Goal: Navigation & Orientation: Find specific page/section

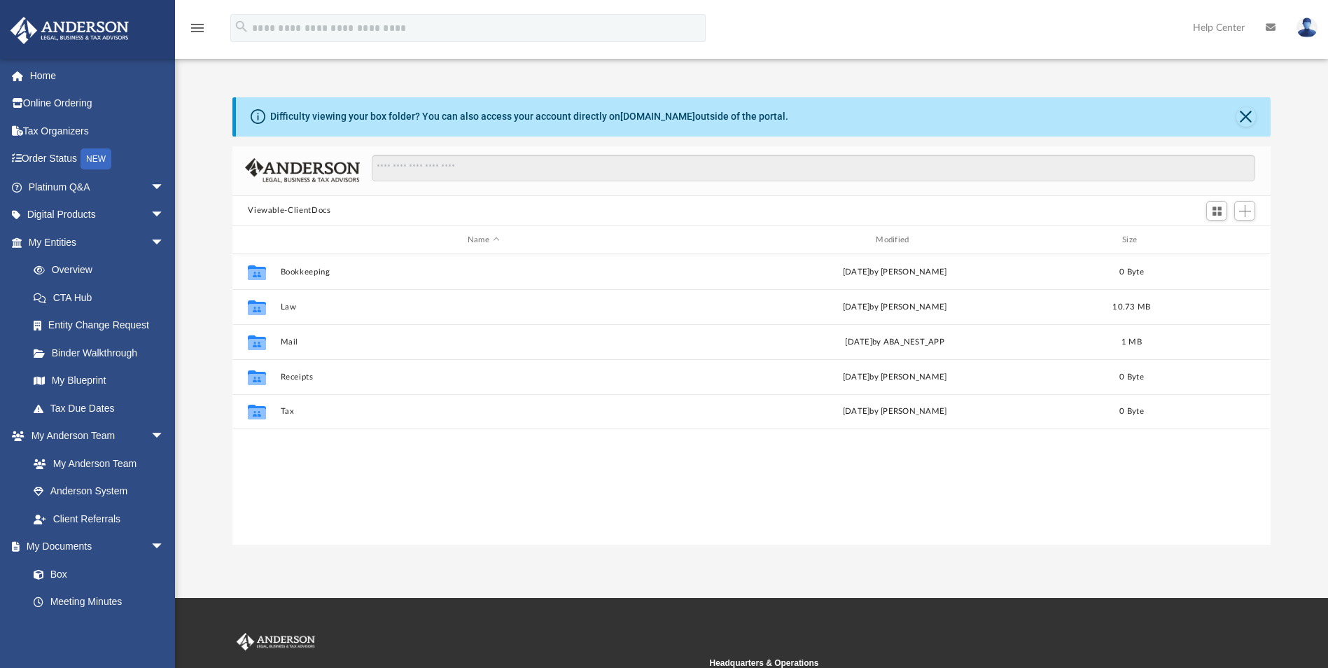
scroll to position [308, 1027]
click at [1213, 209] on span "Switch to Grid View" at bounding box center [1217, 211] width 12 height 12
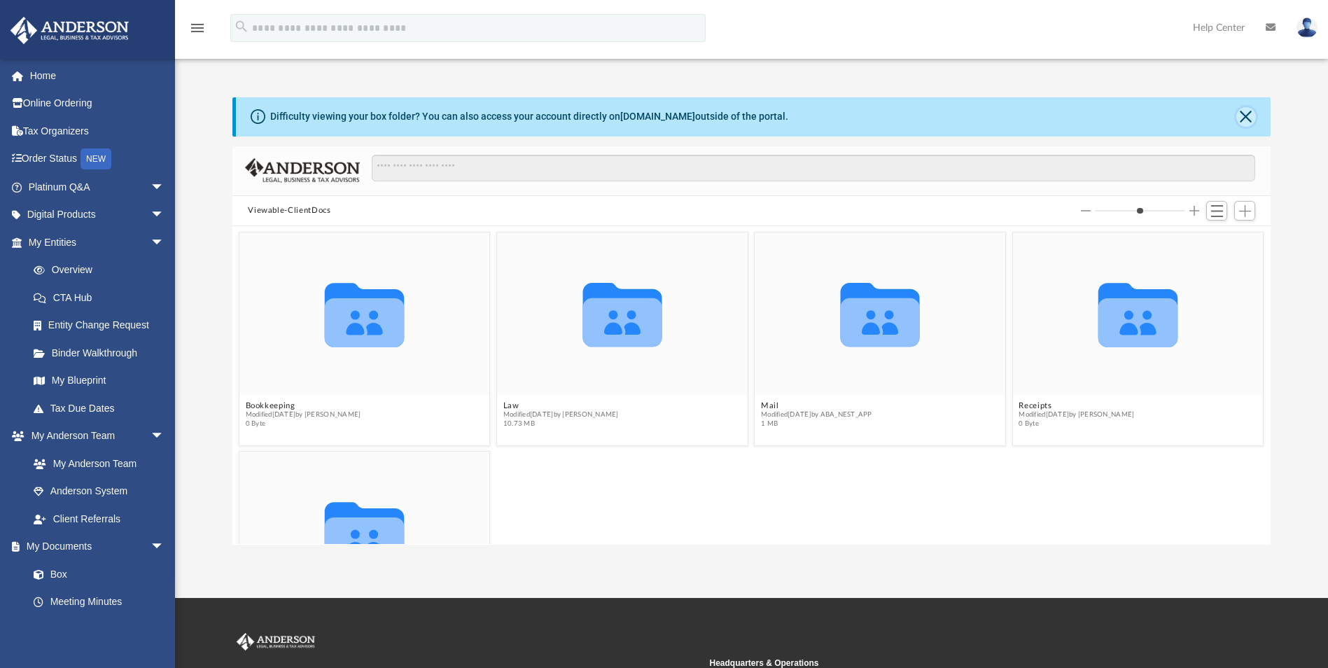
click at [1241, 122] on button "Close" at bounding box center [1246, 117] width 20 height 20
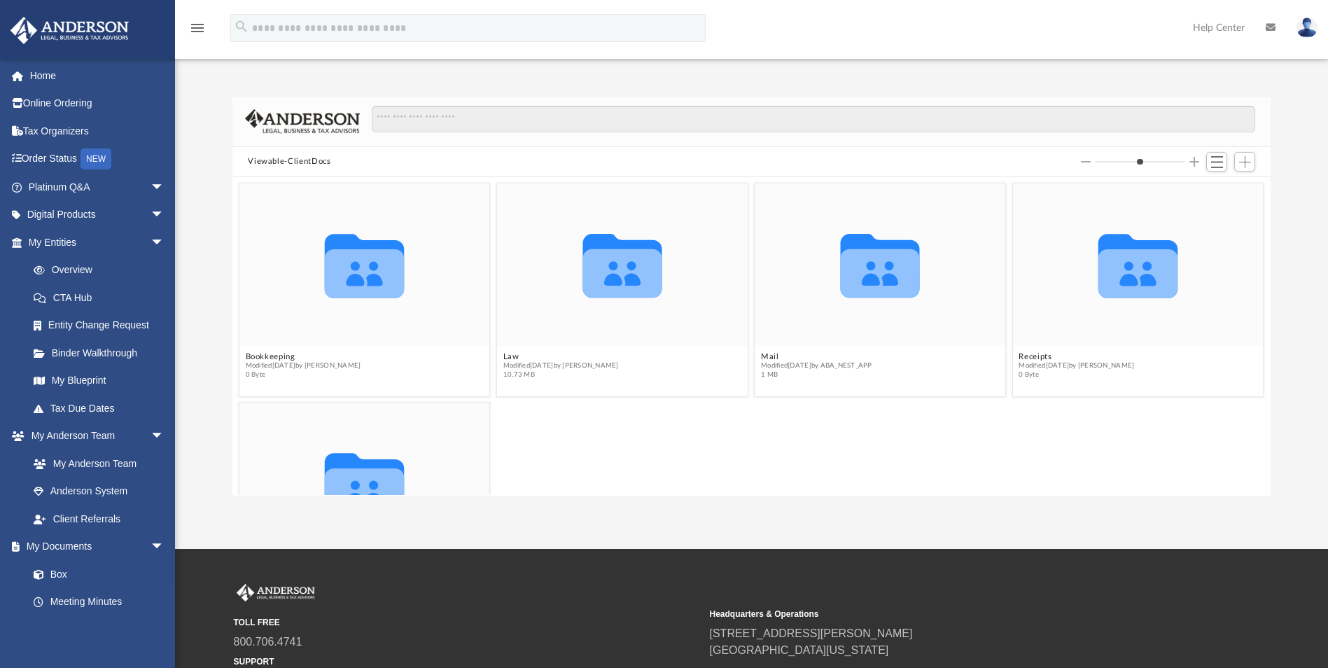
click at [1270, 27] on icon at bounding box center [1270, 27] width 10 height 10
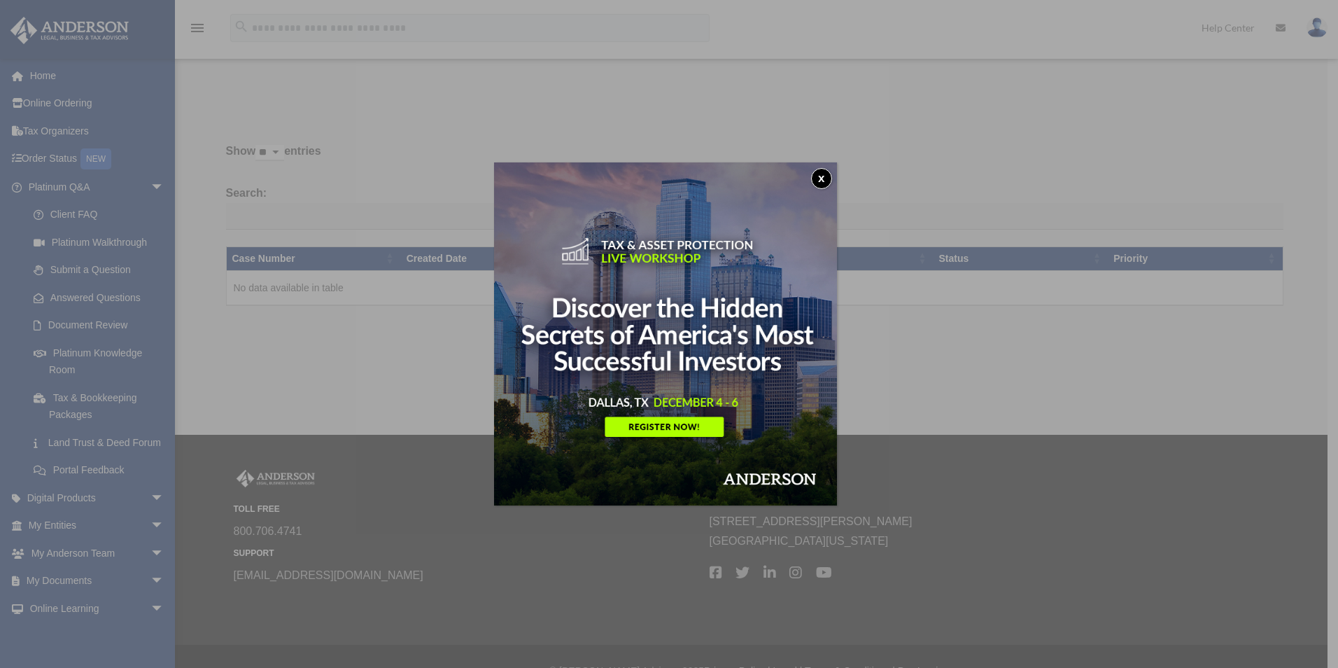
click at [828, 179] on button "x" at bounding box center [821, 178] width 21 height 21
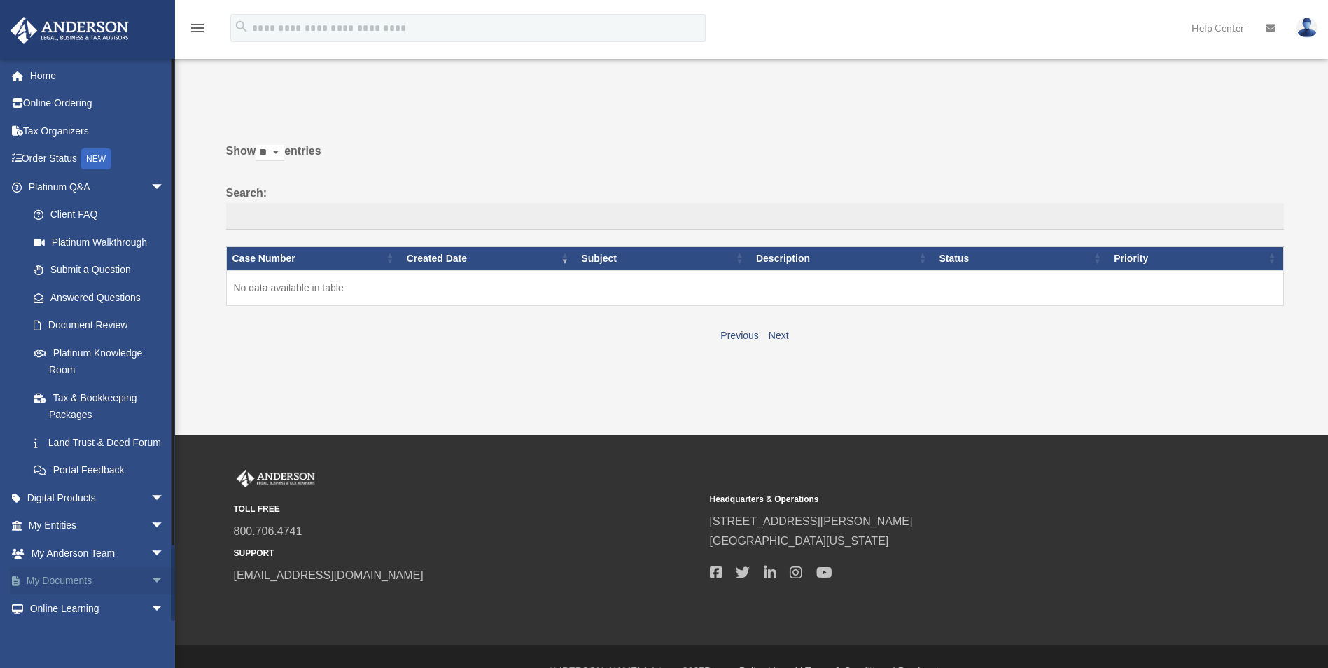
click at [71, 595] on link "My Documents arrow_drop_down" at bounding box center [98, 581] width 176 height 28
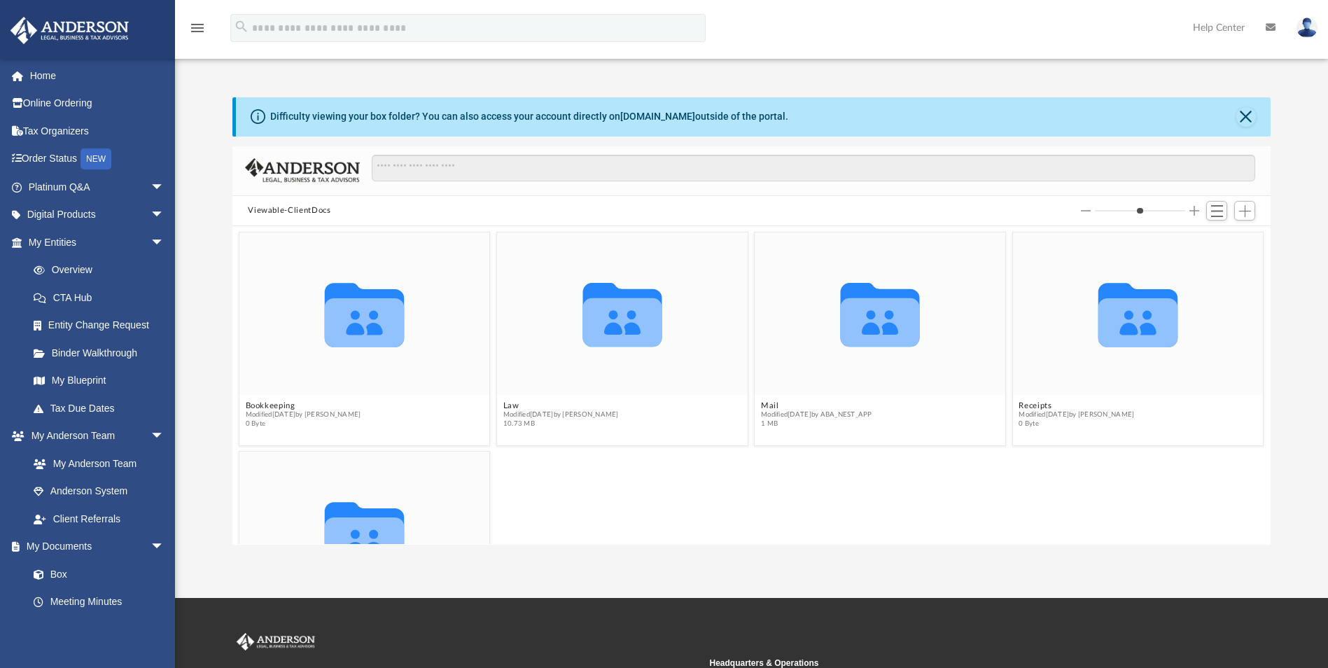
scroll to position [308, 1027]
